Goal: Information Seeking & Learning: Check status

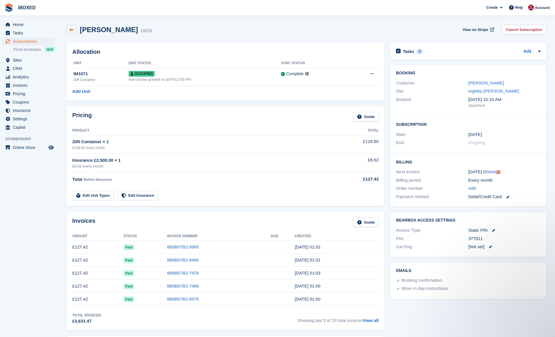
click at [73, 26] on link at bounding box center [71, 30] width 10 height 10
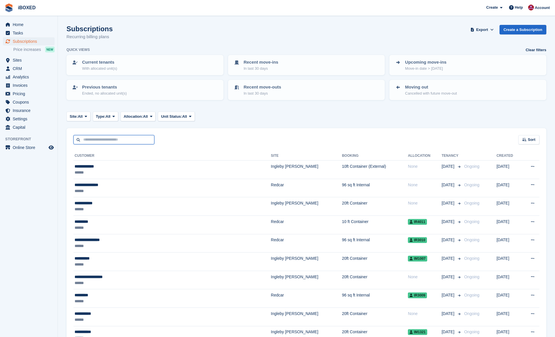
click at [113, 138] on input "text" at bounding box center [113, 140] width 81 height 10
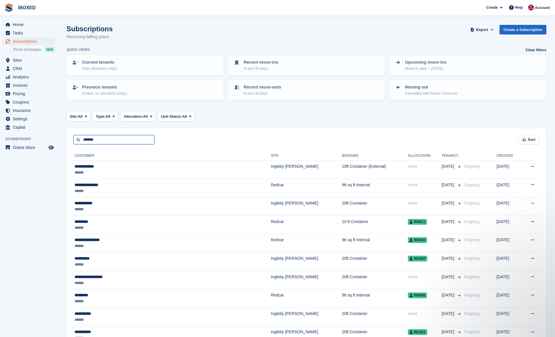
type input "*******"
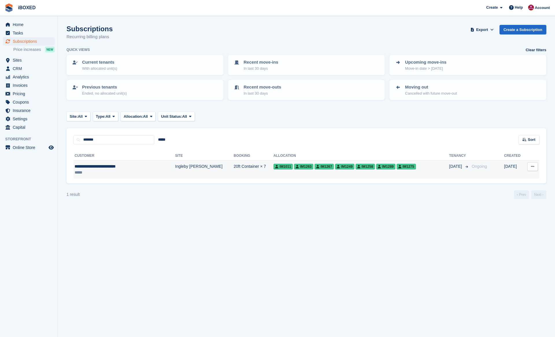
click at [130, 166] on div "**********" at bounding box center [115, 166] width 81 height 6
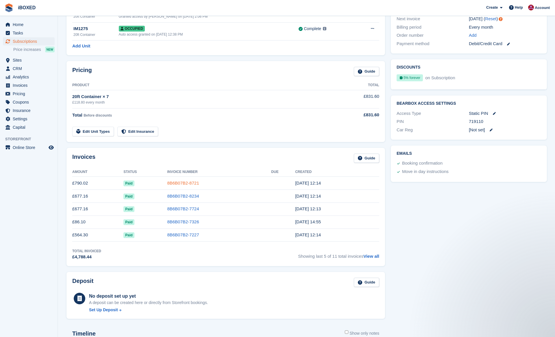
click at [176, 180] on link "8B6B07B2-8721" at bounding box center [183, 182] width 32 height 5
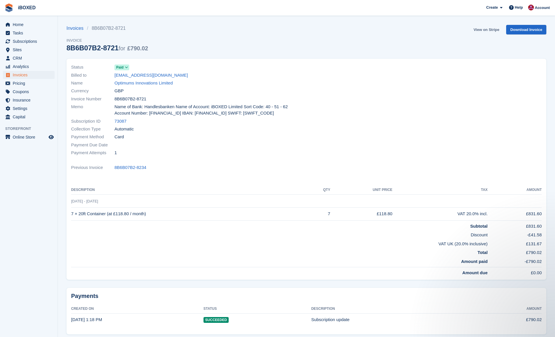
click at [492, 31] on link "View on Stripe" at bounding box center [486, 30] width 30 height 10
click at [175, 74] on div "Billed to andreah27@hotmail.com" at bounding box center [187, 75] width 232 height 8
click at [184, 75] on div "Billed to andreah27@hotmail.com" at bounding box center [187, 75] width 232 height 8
click at [183, 76] on div "Billed to andreah27@hotmail.com" at bounding box center [187, 75] width 232 height 8
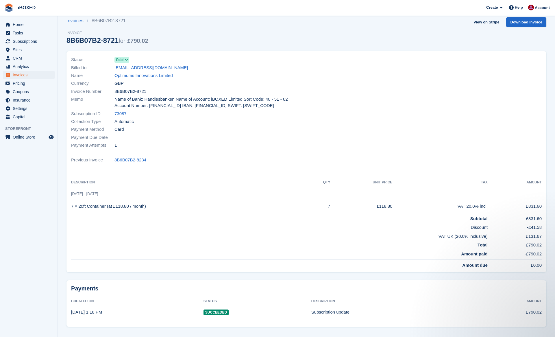
scroll to position [8, 0]
click at [36, 23] on span "Home" at bounding box center [30, 25] width 35 height 8
